Goal: Task Accomplishment & Management: Manage account settings

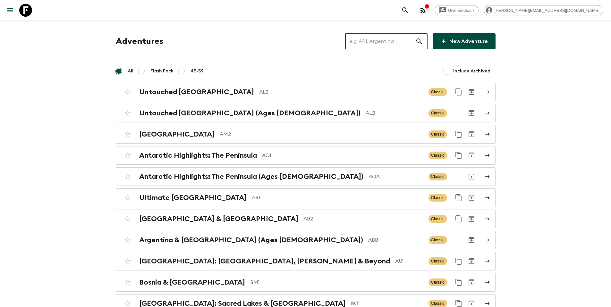
click at [382, 40] on input "text" at bounding box center [380, 41] width 70 height 18
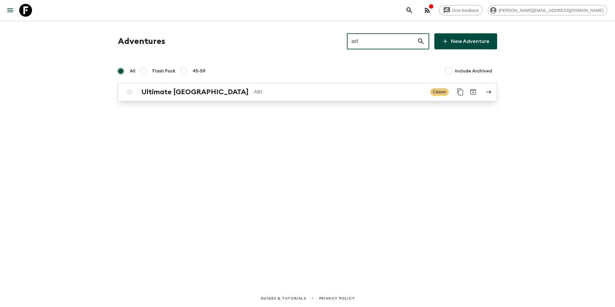
type input "ar1"
click at [268, 92] on p "AR1" at bounding box center [339, 92] width 171 height 8
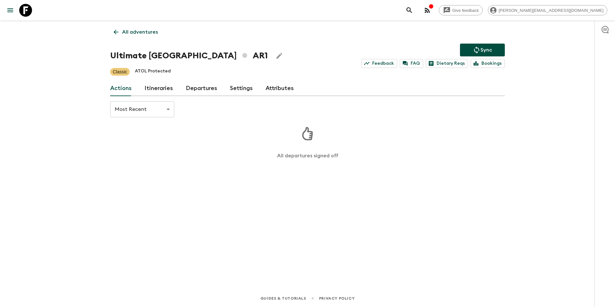
click at [194, 87] on link "Departures" at bounding box center [201, 88] width 31 height 15
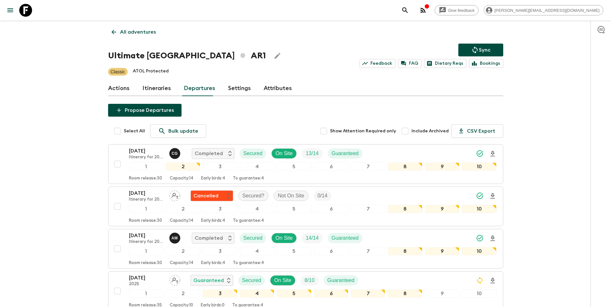
scroll to position [167, 0]
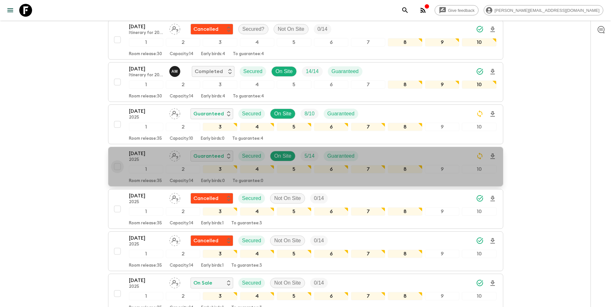
click at [117, 167] on input "checkbox" at bounding box center [117, 166] width 13 height 13
checkbox input "true"
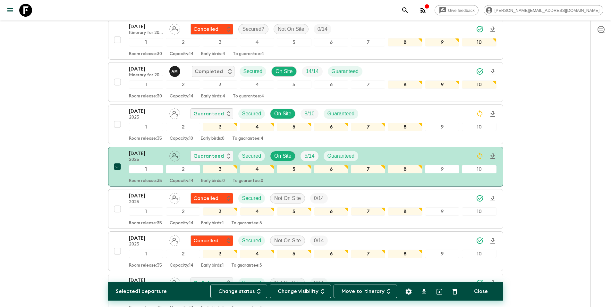
click at [408, 293] on icon "Settings" at bounding box center [408, 291] width 6 height 6
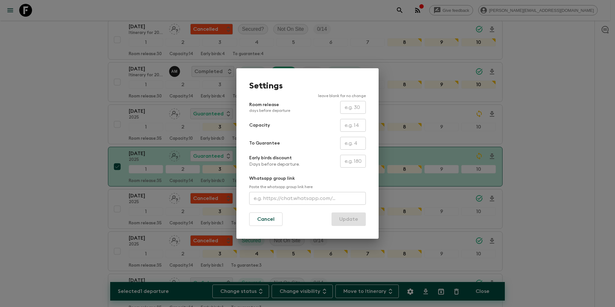
click at [353, 123] on input "text" at bounding box center [353, 125] width 26 height 13
type input "10"
drag, startPoint x: 354, startPoint y: 218, endPoint x: 360, endPoint y: 219, distance: 5.5
click at [354, 218] on button "Update" at bounding box center [349, 218] width 34 height 13
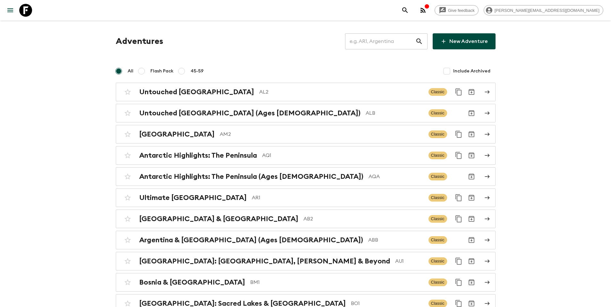
click at [389, 43] on input "text" at bounding box center [380, 41] width 70 height 18
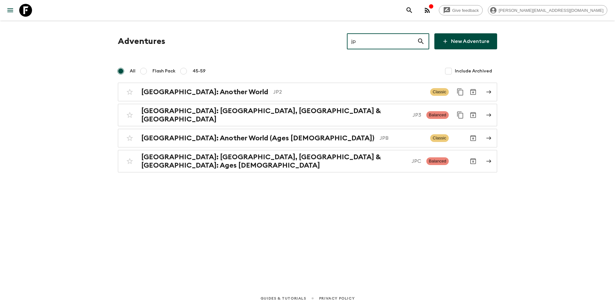
type input "jp3"
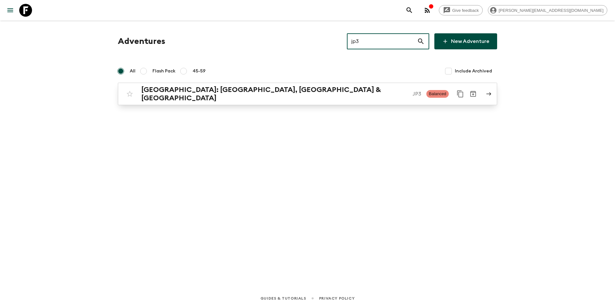
click at [413, 91] on p "JP3" at bounding box center [417, 94] width 9 height 8
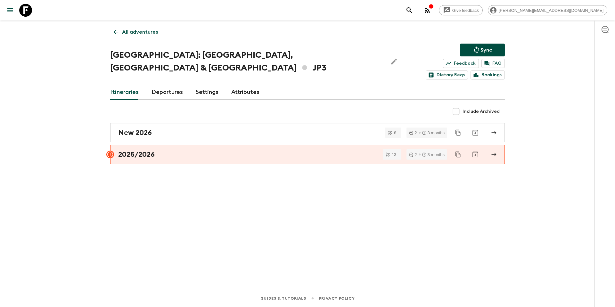
click at [161, 85] on link "Departures" at bounding box center [167, 92] width 31 height 15
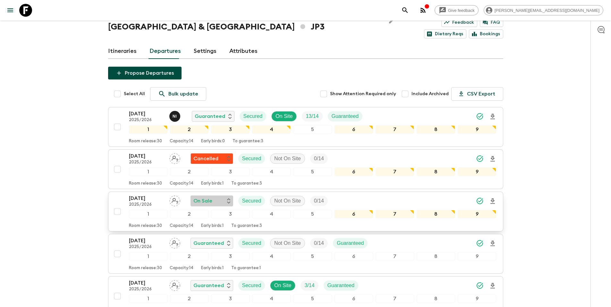
scroll to position [51, 0]
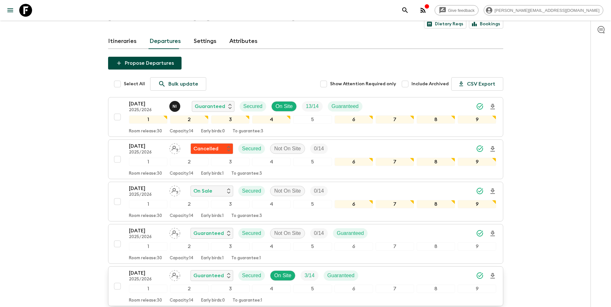
click at [394, 269] on div "13 Dec 2025 2025/2026 Guaranteed Secured On Site 3 / 14 Guaranteed" at bounding box center [312, 275] width 367 height 13
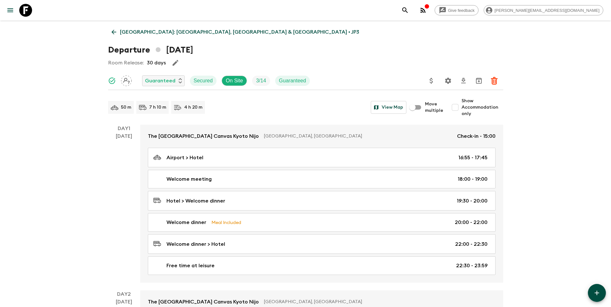
click at [430, 80] on icon "Update Price, Early Bird Discount and Costs" at bounding box center [430, 81] width 3 height 6
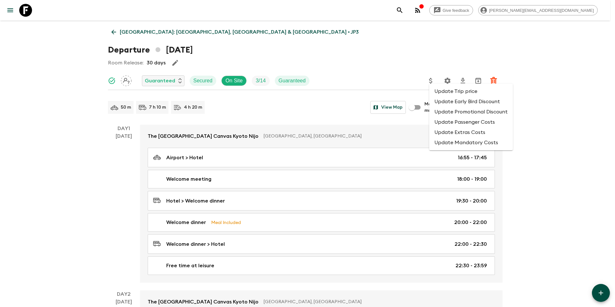
click at [446, 123] on li "Update Passenger Costs" at bounding box center [471, 122] width 84 height 10
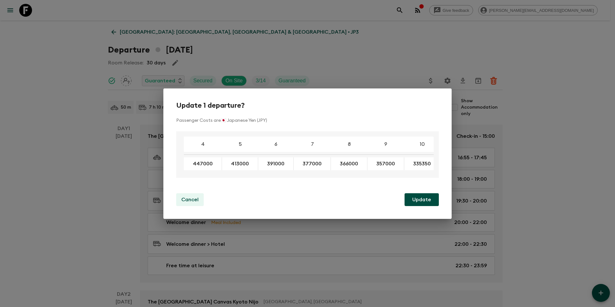
click at [195, 200] on p "Cancel" at bounding box center [189, 200] width 17 height 8
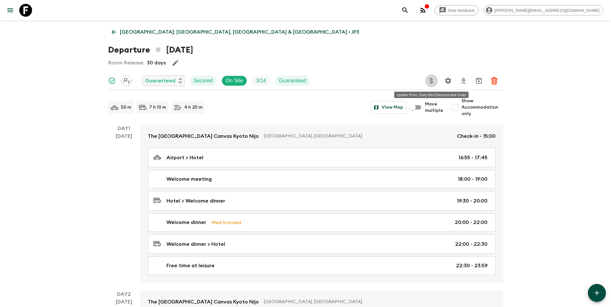
click at [434, 81] on icon "Update Price, Early Bird Discount and Costs" at bounding box center [431, 81] width 8 height 8
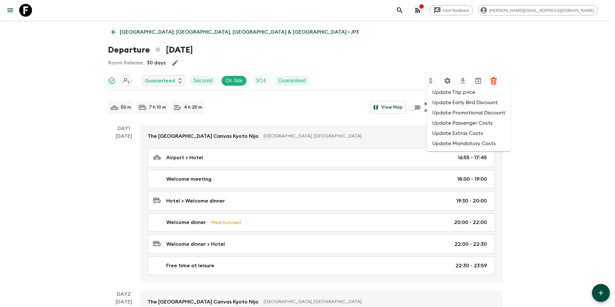
click at [440, 112] on li "Update Promotional Discount" at bounding box center [469, 113] width 84 height 10
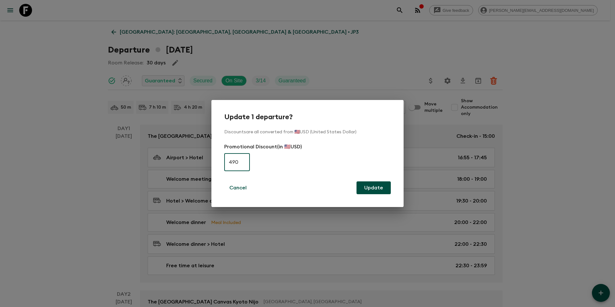
click at [238, 163] on input "490" at bounding box center [237, 162] width 26 height 18
type input "0"
click at [378, 187] on button "Update" at bounding box center [374, 187] width 34 height 13
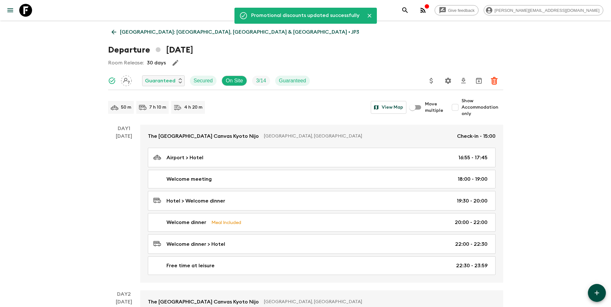
click at [154, 32] on p "Japan: Kyoto, Kanazawa & Tokyo • JP3" at bounding box center [239, 32] width 239 height 8
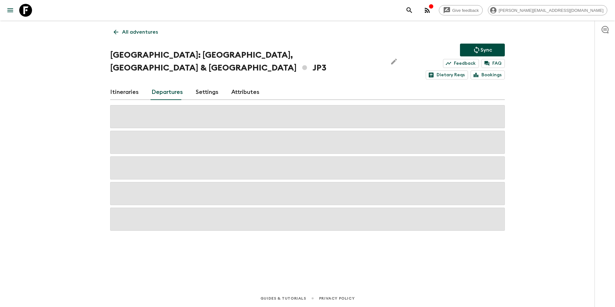
click at [489, 50] on p "Sync" at bounding box center [487, 50] width 12 height 8
